Goal: Task Accomplishment & Management: Use online tool/utility

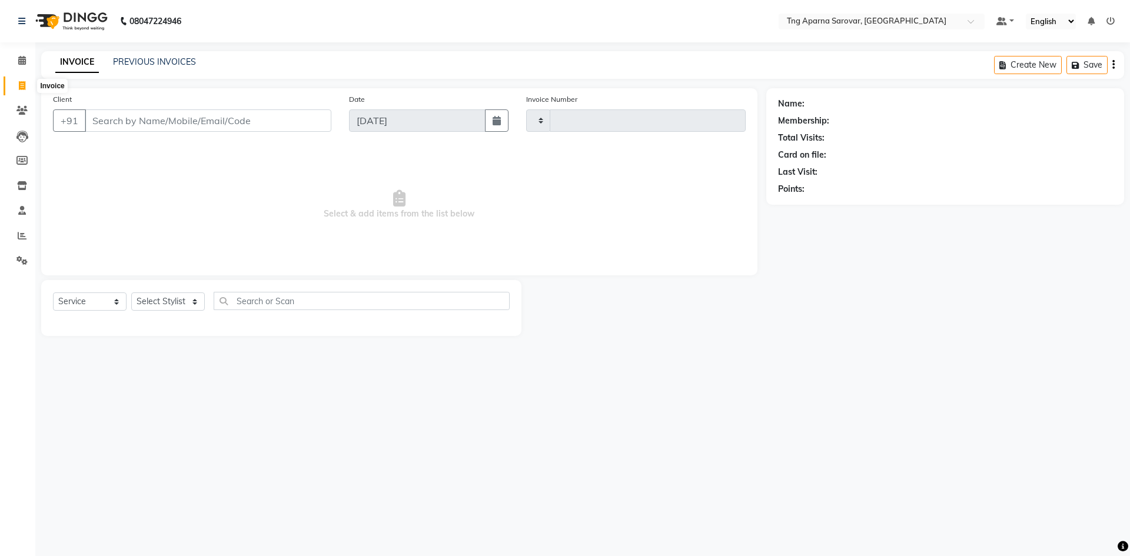
select select "service"
type input "4820"
select select "7390"
click at [158, 62] on link "PREVIOUS INVOICES" at bounding box center [154, 62] width 83 height 11
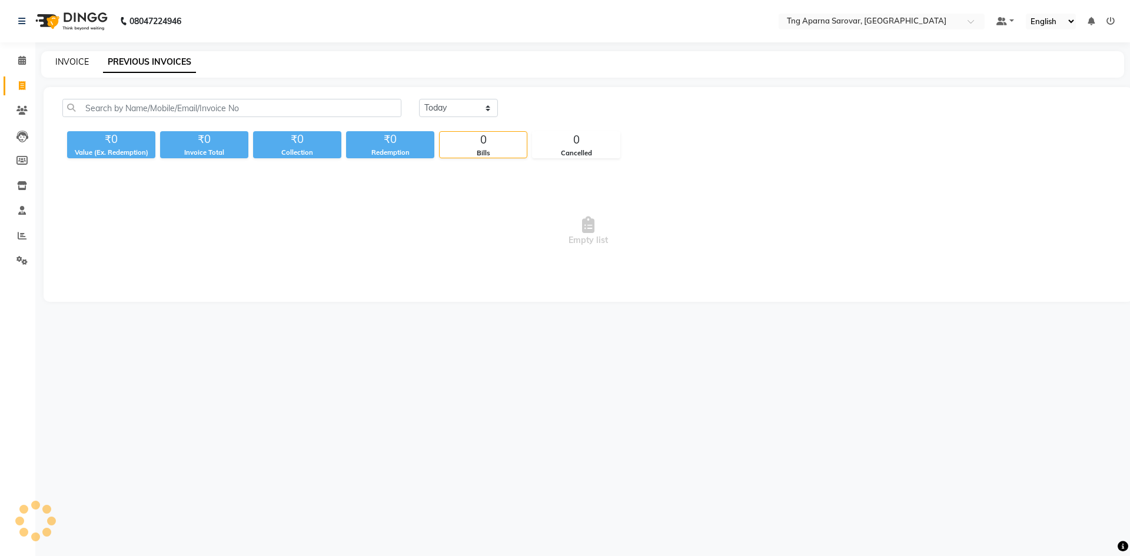
click at [75, 57] on link "INVOICE" at bounding box center [72, 62] width 34 height 11
select select "service"
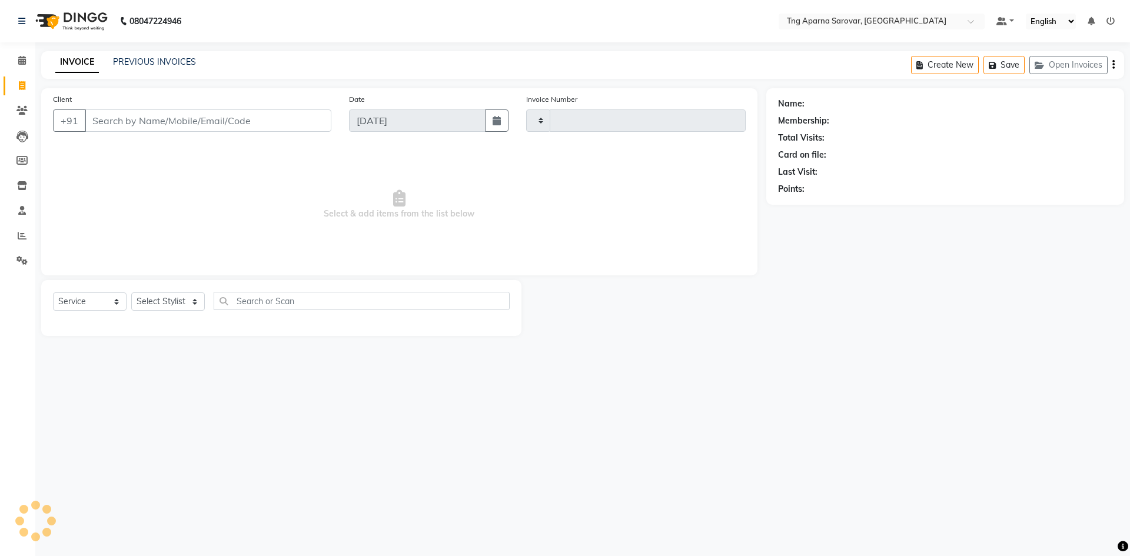
type input "4820"
select select "7390"
drag, startPoint x: 810, startPoint y: 379, endPoint x: 734, endPoint y: 363, distance: 77.7
click at [810, 379] on div "08047224946 Select Location × Tng Aparna Sarovar, Nallagandla Default Panel My …" at bounding box center [565, 278] width 1130 height 556
click at [896, 331] on div "Name: Membership: Total Visits: Card on file: Last Visit: Points:" at bounding box center [950, 212] width 367 height 248
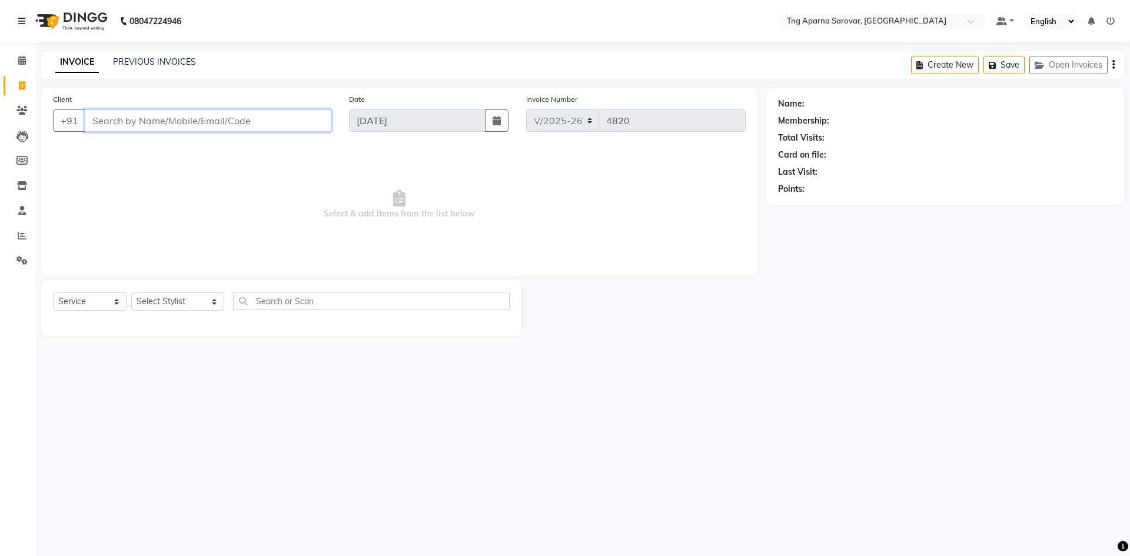
click at [107, 126] on input "Client" at bounding box center [208, 121] width 247 height 22
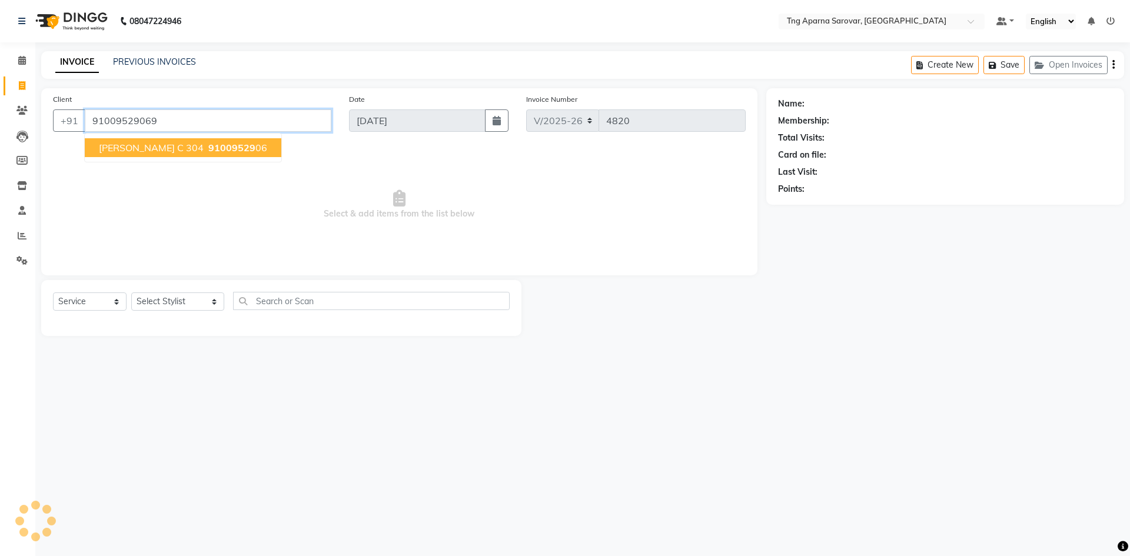
type input "91009529069"
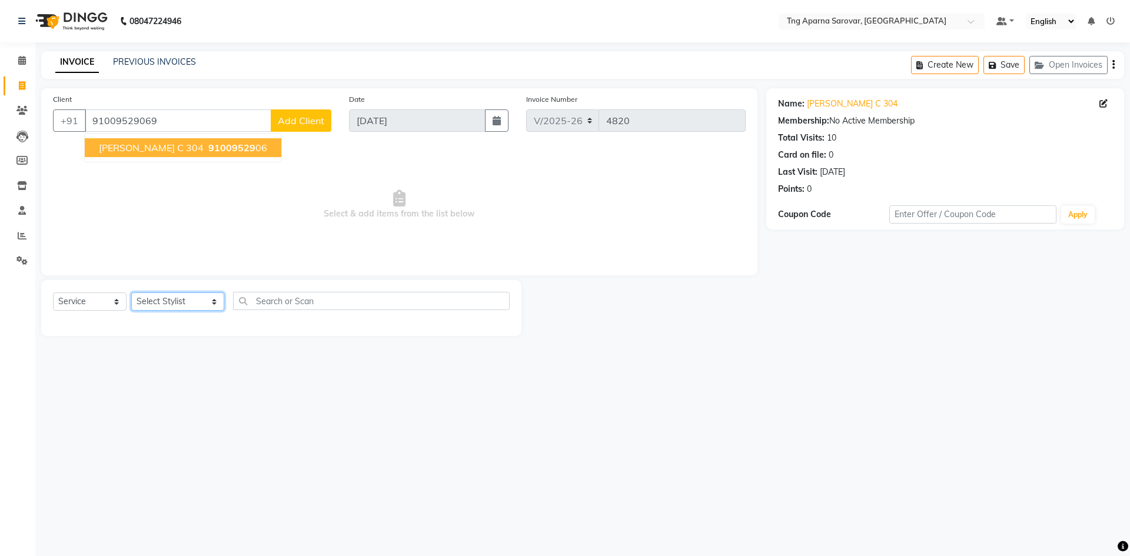
click at [180, 307] on select "Select Stylist [PERSON_NAME] [PERSON_NAME] MAM CHINNA DANISH [PERSON_NAME] POOJ…" at bounding box center [177, 302] width 93 height 18
select select "89862"
click at [131, 293] on select "Select Stylist [PERSON_NAME] [PERSON_NAME] MAM CHINNA DANISH [PERSON_NAME] POOJ…" at bounding box center [177, 302] width 93 height 18
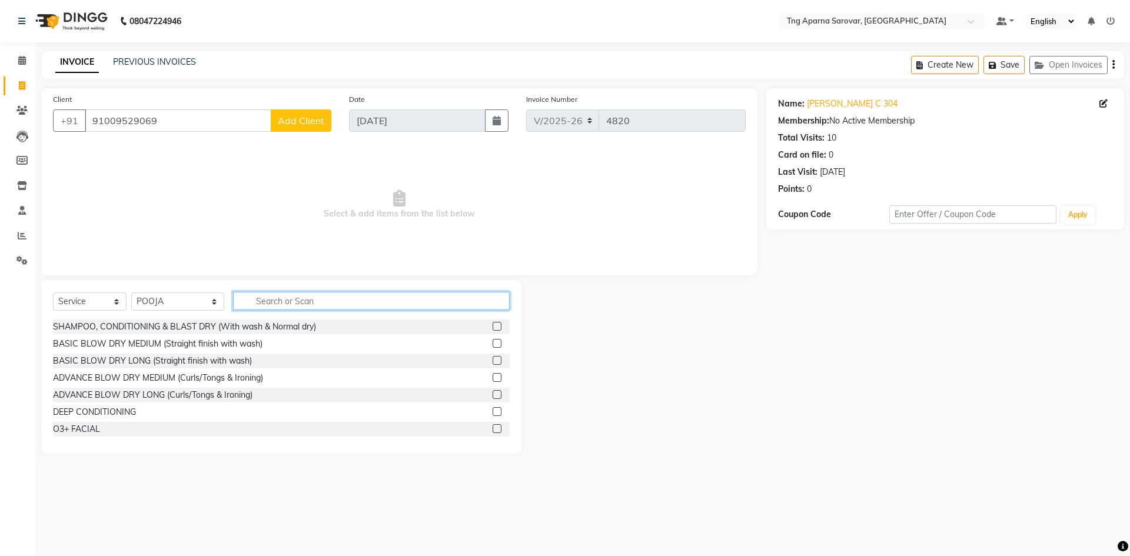
click at [287, 304] on input "text" at bounding box center [371, 301] width 277 height 18
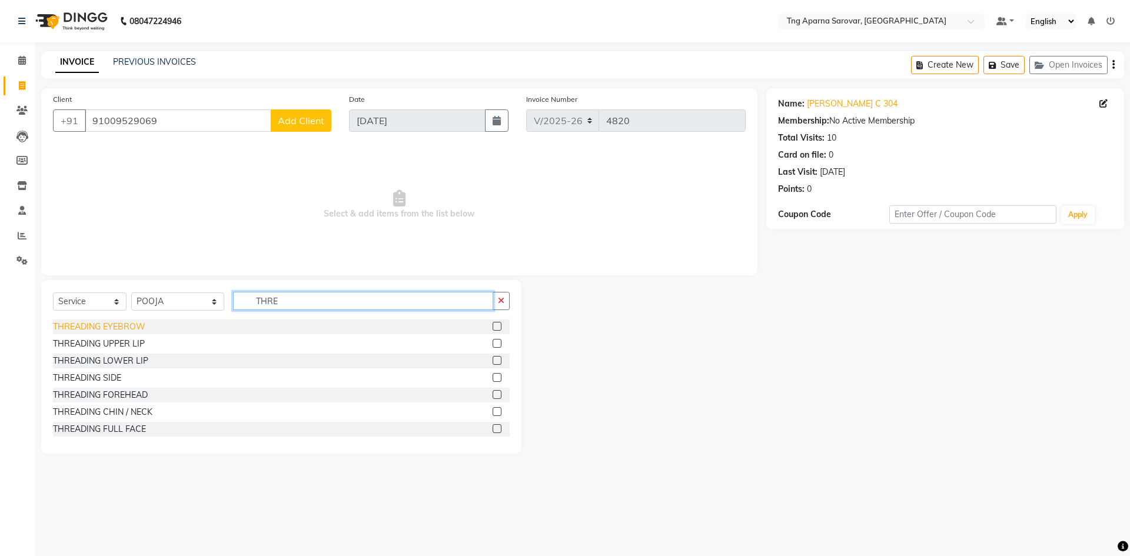
type input "THRE"
click at [111, 327] on div "THREADING EYEBROW" at bounding box center [99, 327] width 92 height 12
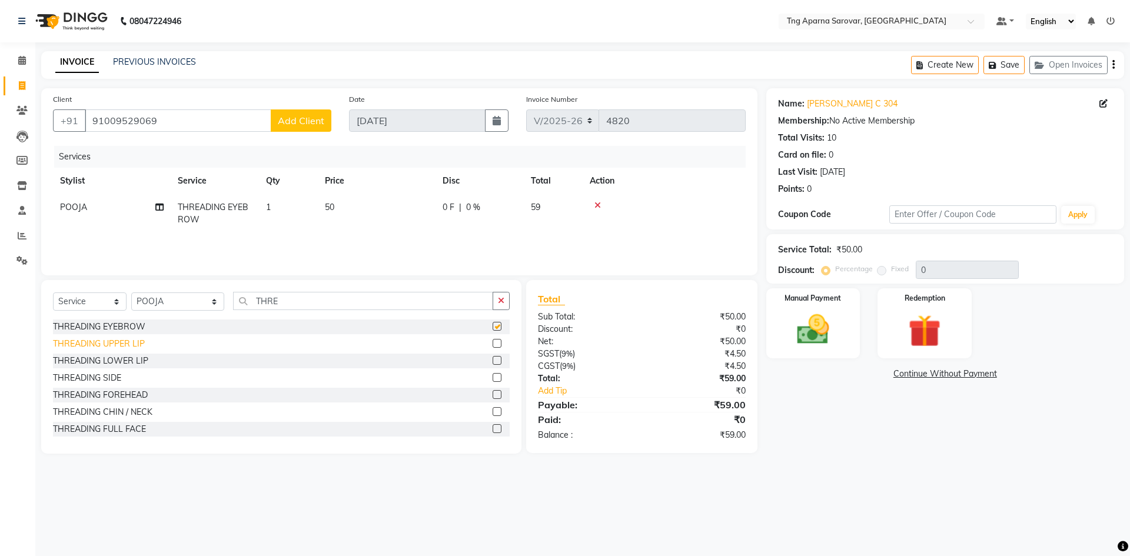
checkbox input "false"
click at [120, 347] on div "THREADING UPPER LIP" at bounding box center [99, 344] width 92 height 12
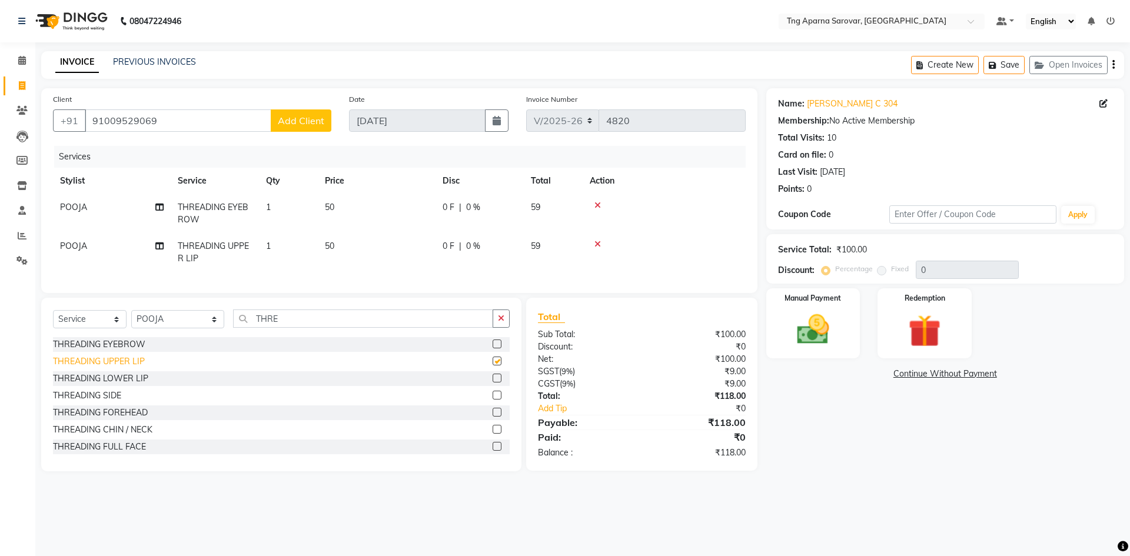
checkbox input "false"
click at [122, 385] on div "THREADING LOWER LIP" at bounding box center [100, 379] width 95 height 12
checkbox input "false"
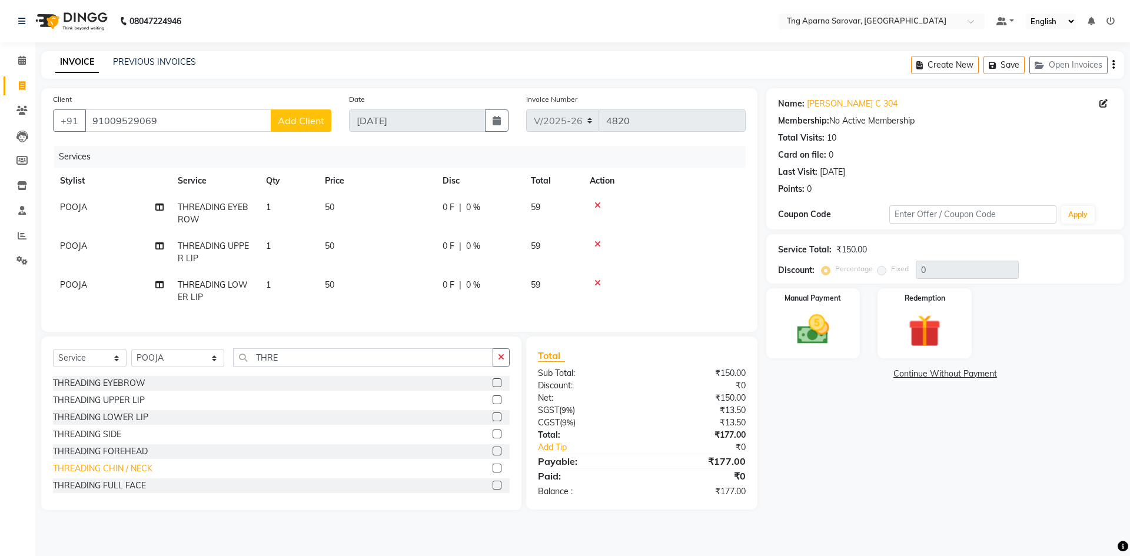
click at [137, 475] on div "THREADING CHIN / NECK" at bounding box center [103, 469] width 100 height 12
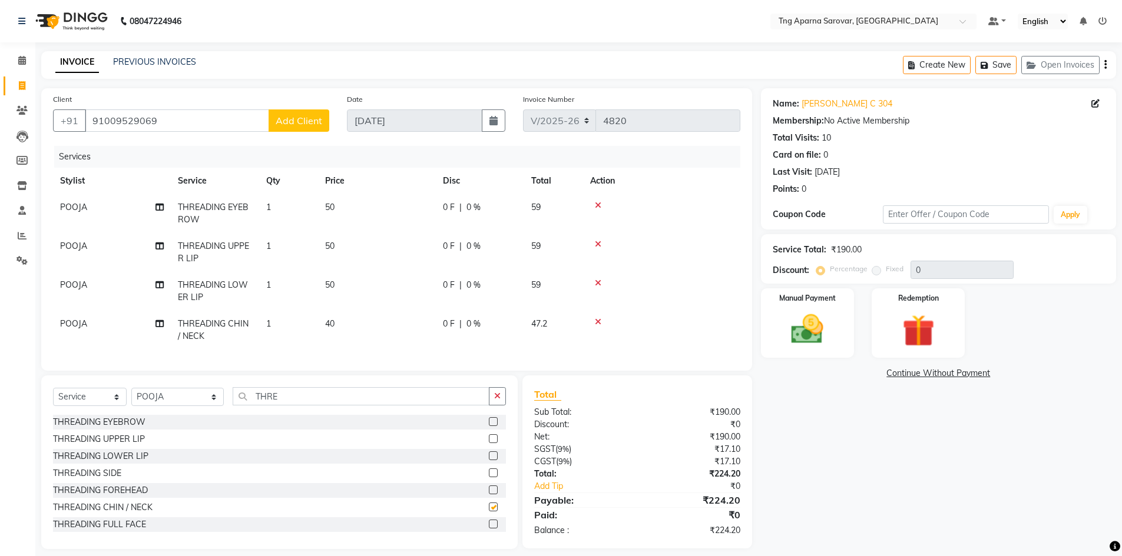
checkbox input "false"
click at [331, 323] on span "40" at bounding box center [329, 324] width 9 height 11
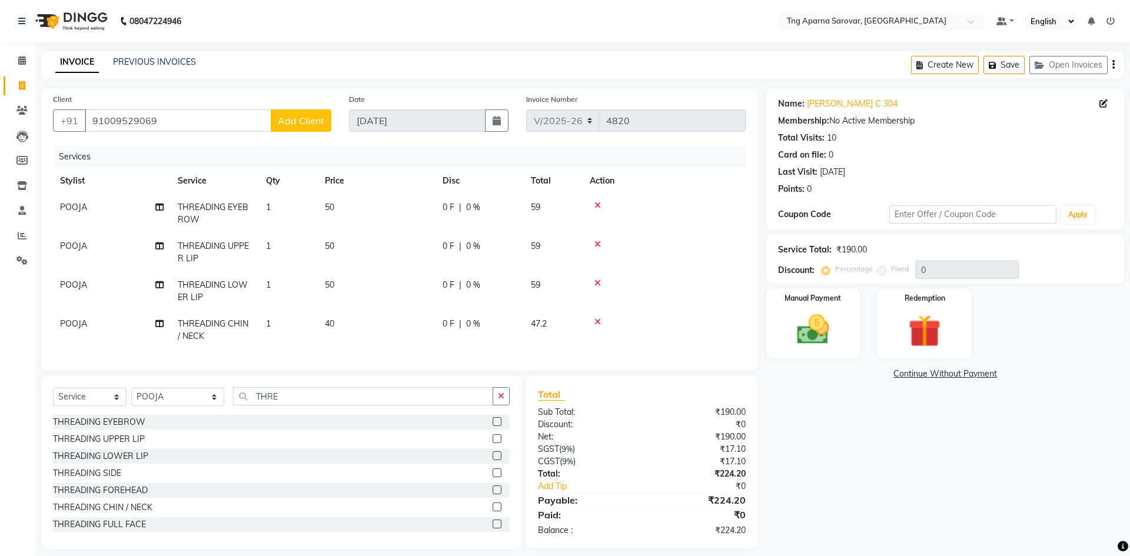
select select "89862"
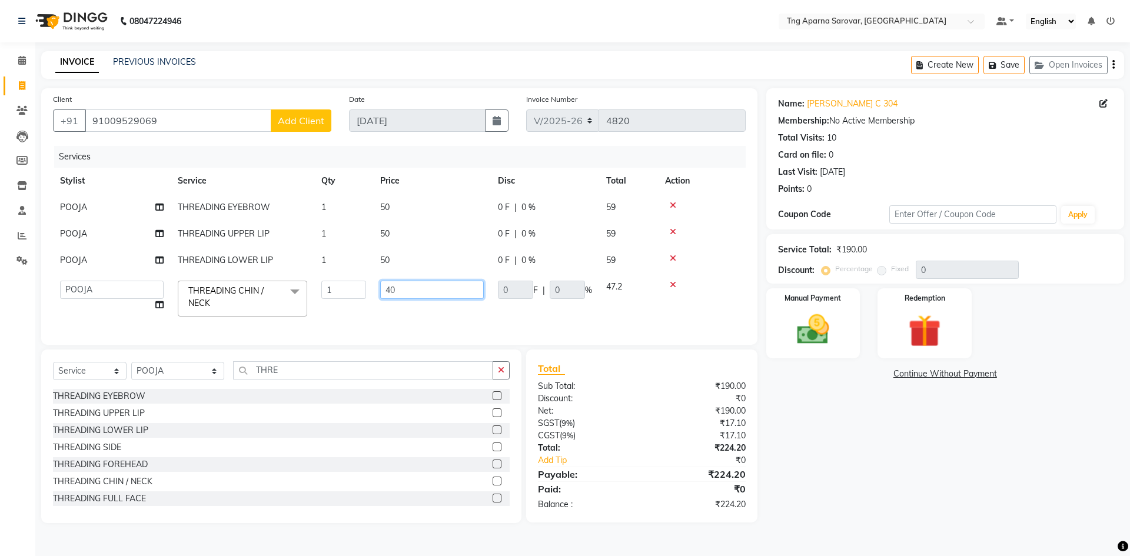
click at [390, 297] on input "40" at bounding box center [432, 290] width 104 height 18
type input "50"
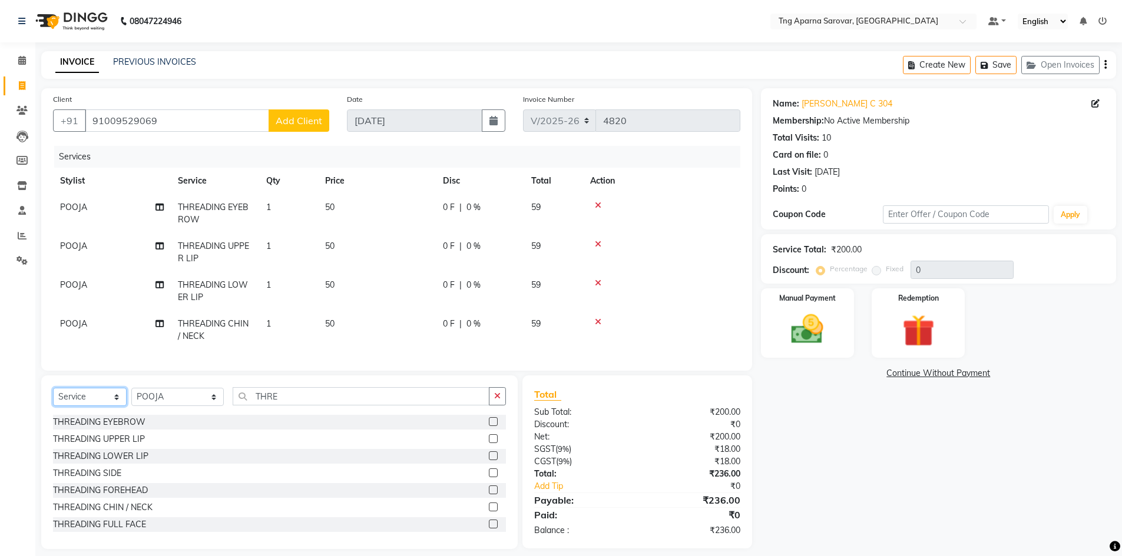
scroll to position [19, 0]
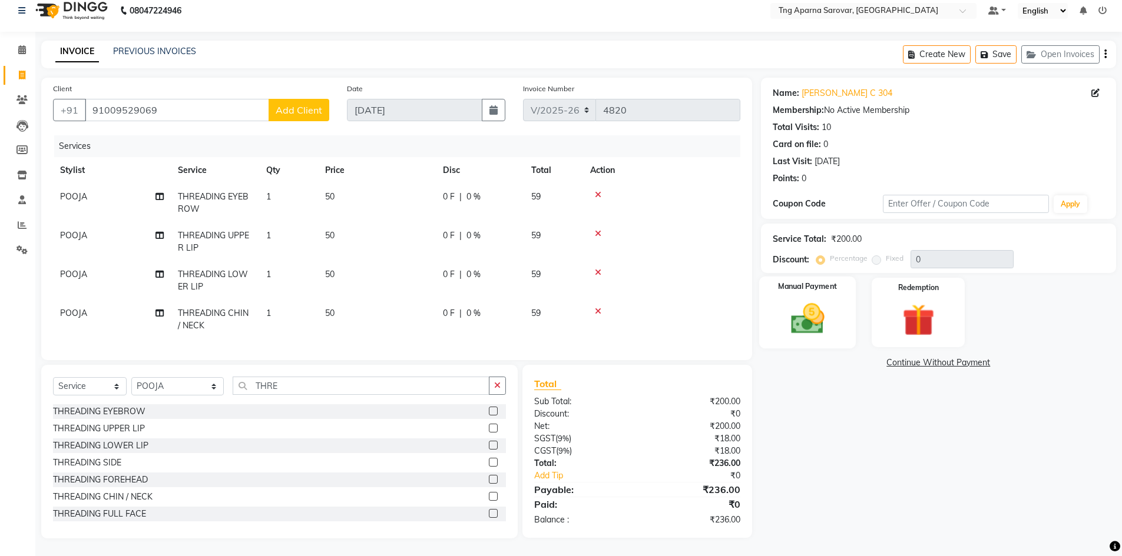
click at [842, 313] on div "Manual Payment" at bounding box center [806, 313] width 97 height 72
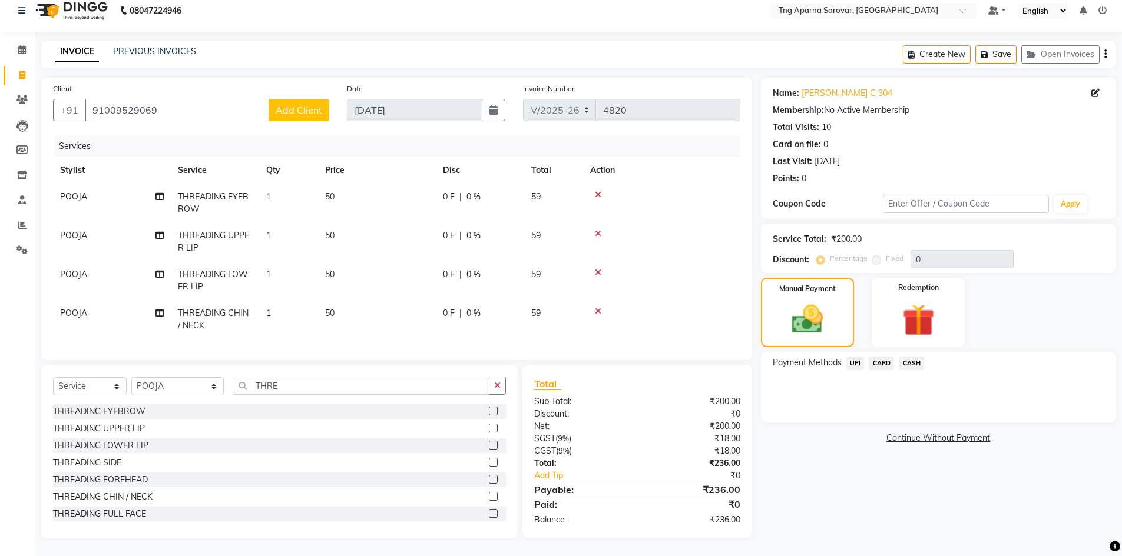
click at [851, 357] on span "UPI" at bounding box center [855, 364] width 18 height 14
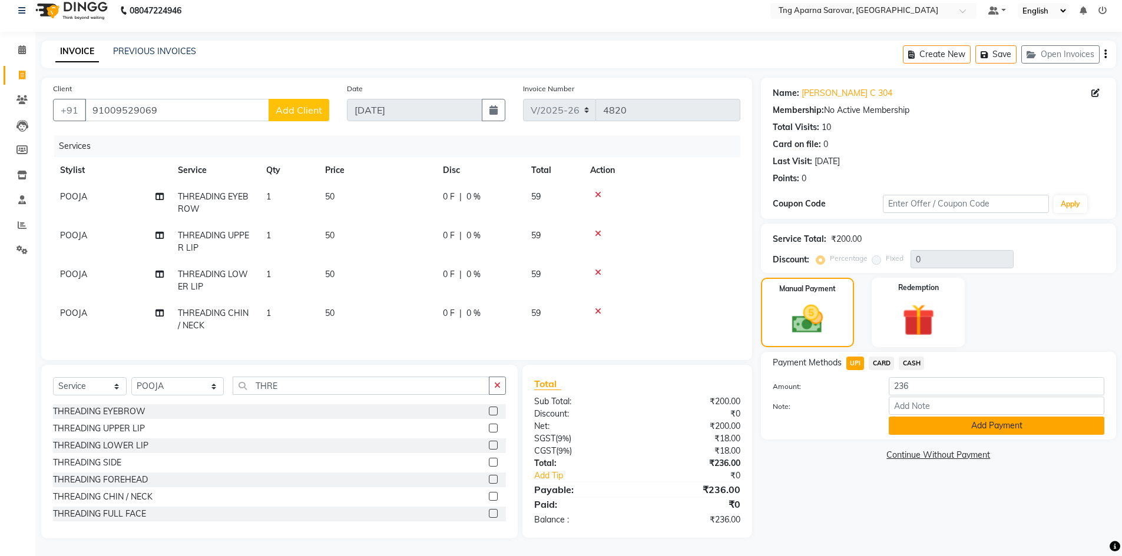
click at [924, 417] on button "Add Payment" at bounding box center [995, 426] width 215 height 18
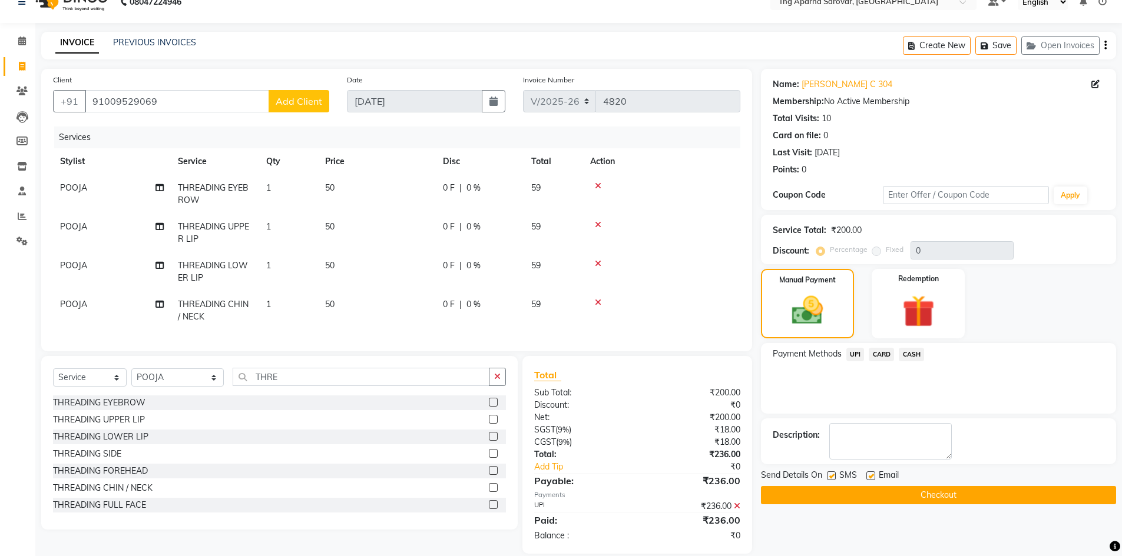
click at [979, 495] on button "Checkout" at bounding box center [938, 495] width 355 height 18
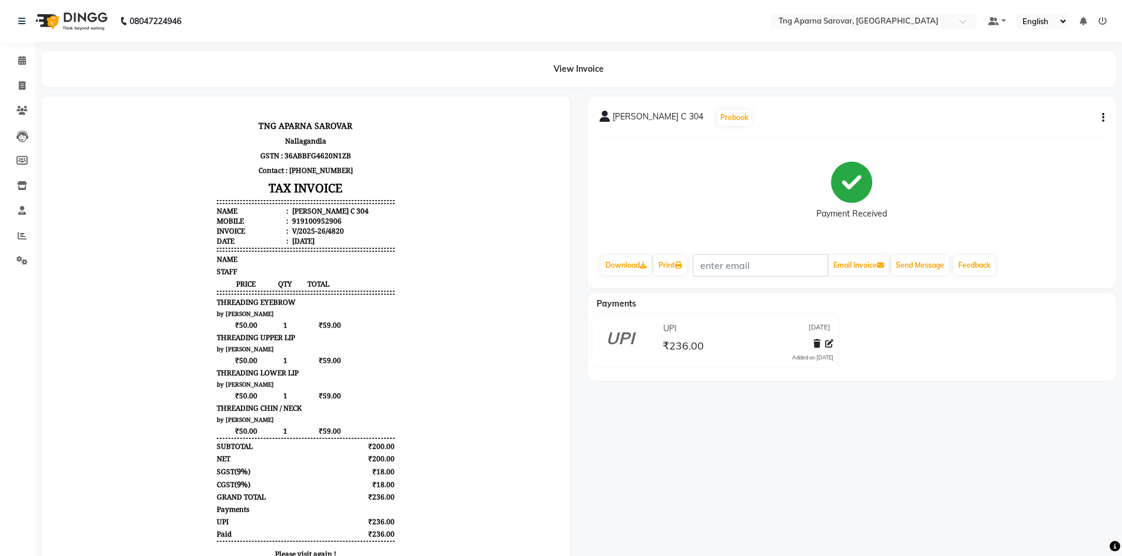
click at [1067, 194] on div "Payment Received" at bounding box center [851, 191] width 505 height 88
